Goal: Task Accomplishment & Management: Manage account settings

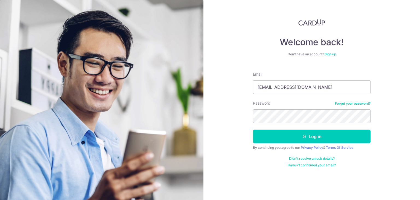
click at [274, 86] on input "[EMAIL_ADDRESS][DOMAIN_NAME]" at bounding box center [312, 87] width 118 height 14
type input "[PERSON_NAME][EMAIL_ADDRESS][DOMAIN_NAME]"
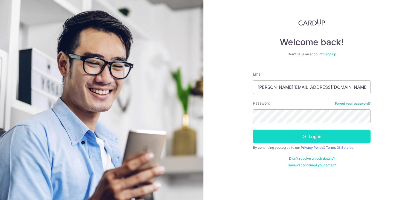
click at [286, 140] on button "Log in" at bounding box center [312, 136] width 118 height 14
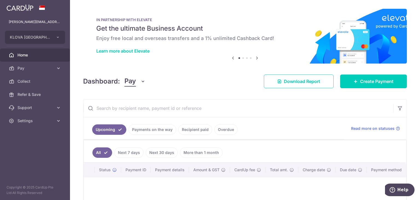
click at [158, 130] on link "Payments on the way" at bounding box center [153, 129] width 48 height 10
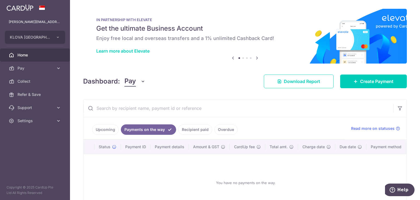
click at [181, 129] on link "Recipient paid" at bounding box center [195, 129] width 34 height 10
